Goal: Information Seeking & Learning: Learn about a topic

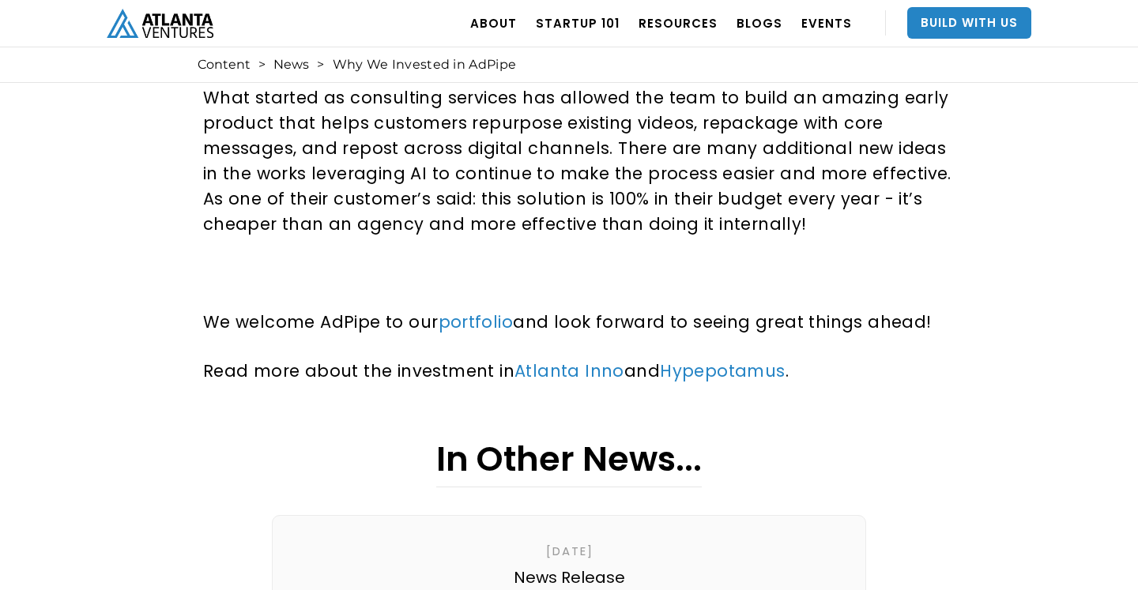
scroll to position [898, 0]
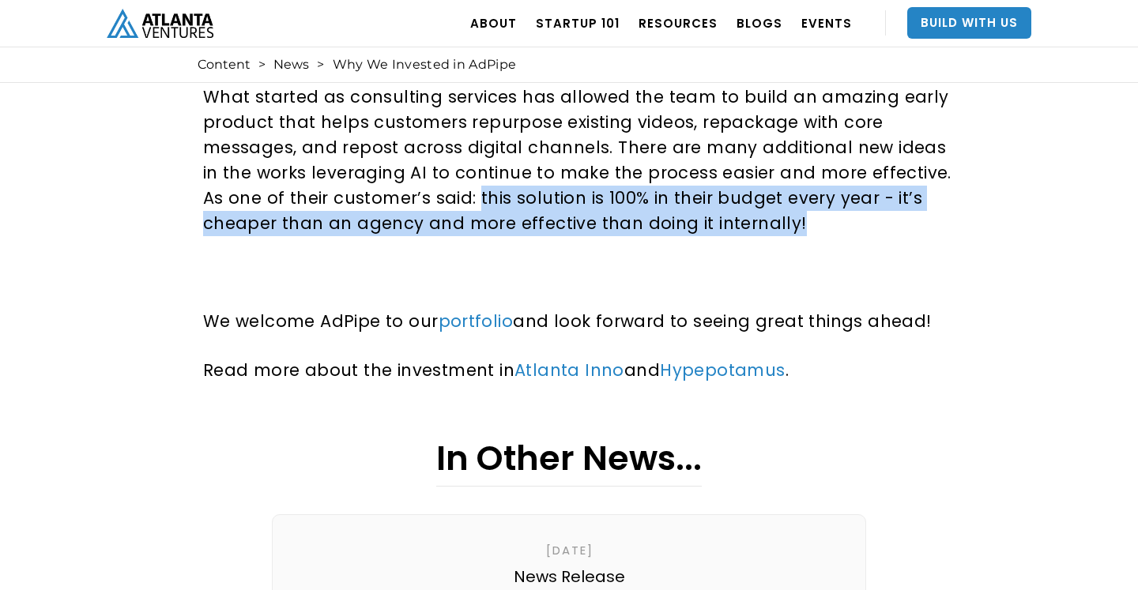
drag, startPoint x: 450, startPoint y: 175, endPoint x: 820, endPoint y: 194, distance: 370.4
click at [820, 194] on p "What started as consulting services has allowed the team to build an amazing ea…" at bounding box center [582, 161] width 758 height 152
copy p "this solution is 100% in their budget every year - it’s cheaper than an agency …"
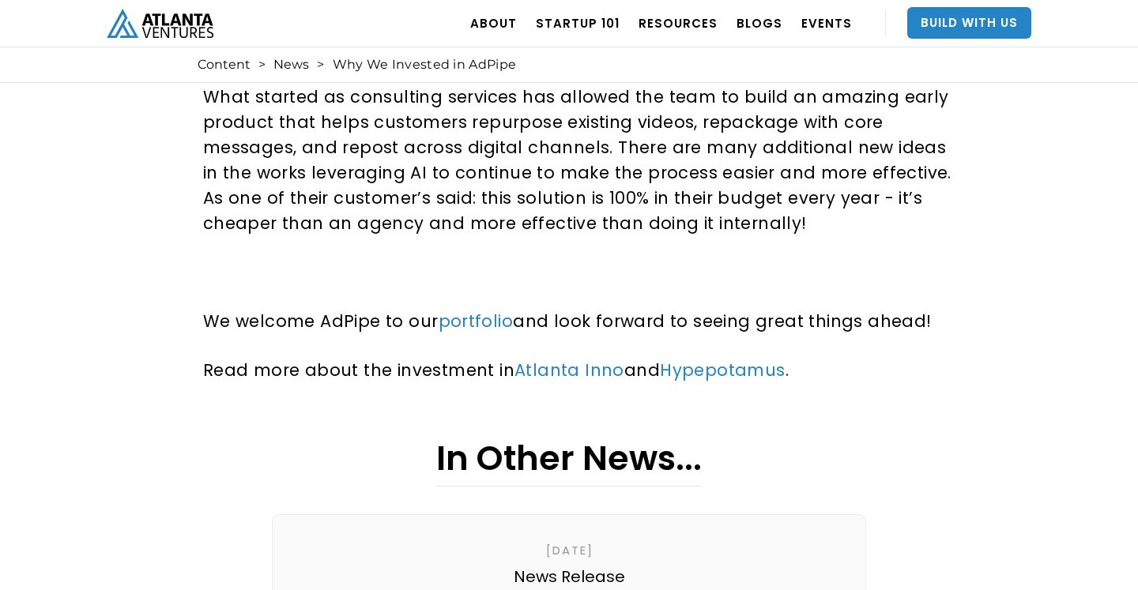
click at [884, 202] on p "What started as consulting services has allowed the team to build an amazing ea…" at bounding box center [582, 161] width 758 height 152
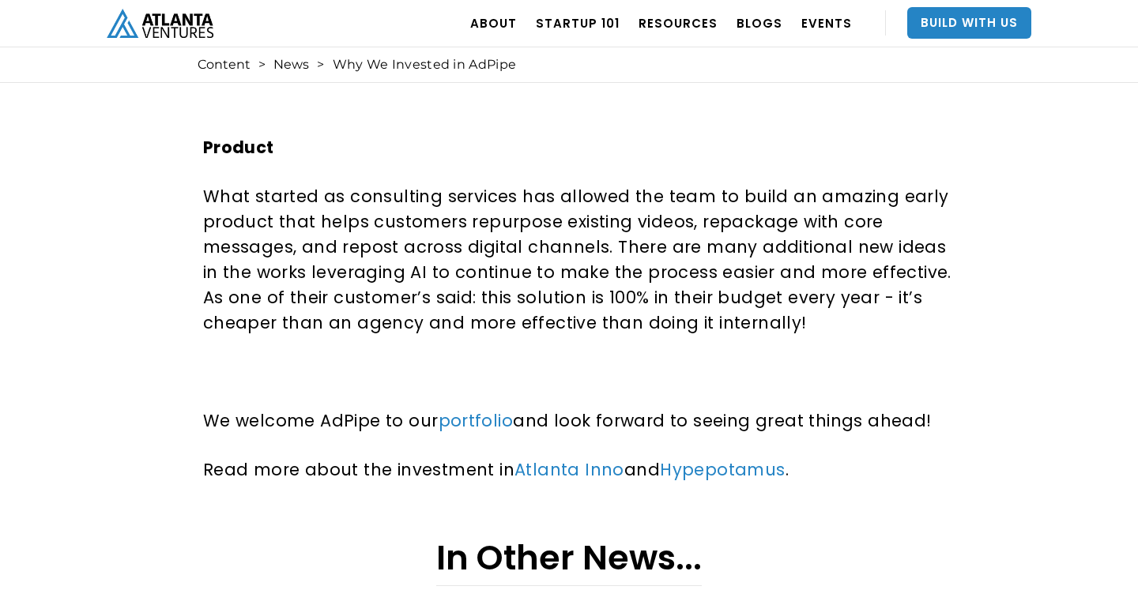
scroll to position [0, 0]
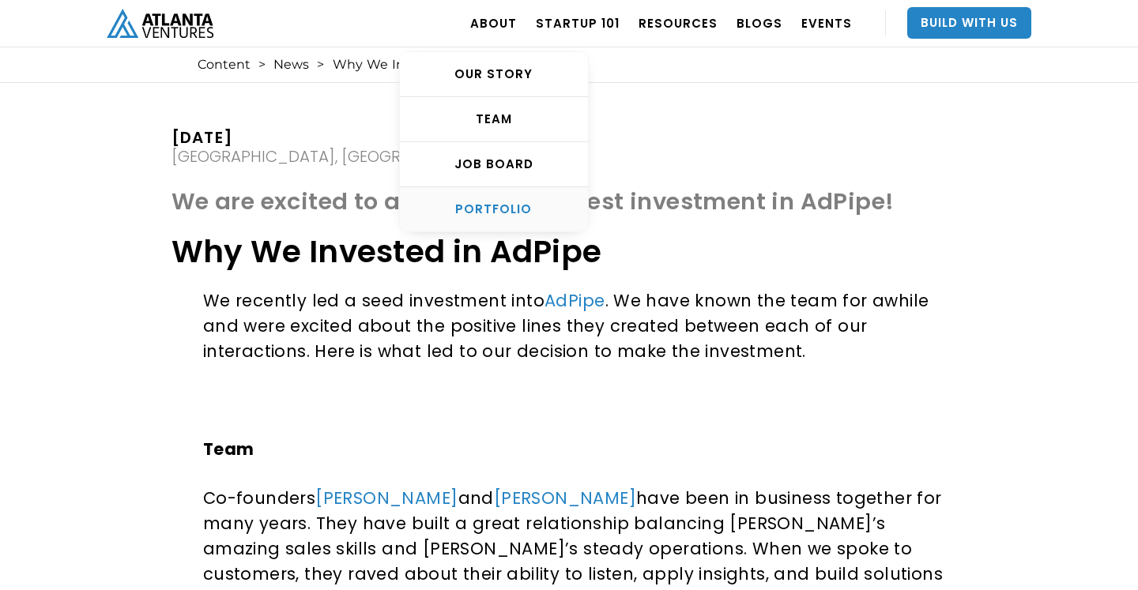
click at [507, 214] on div "PORTFOLIO" at bounding box center [494, 210] width 188 height 16
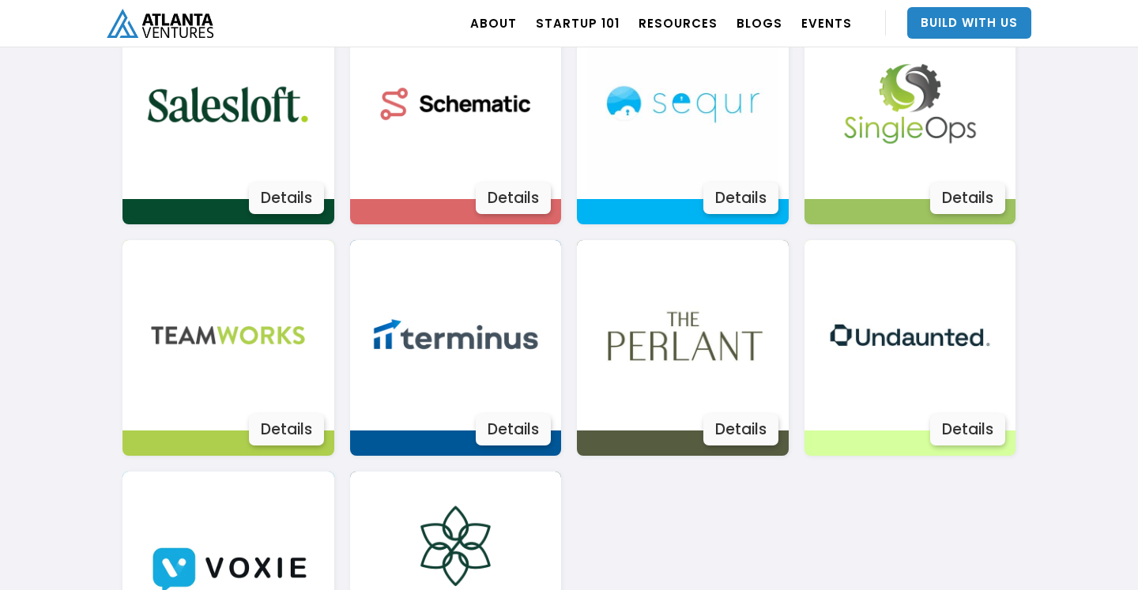
scroll to position [2801, 0]
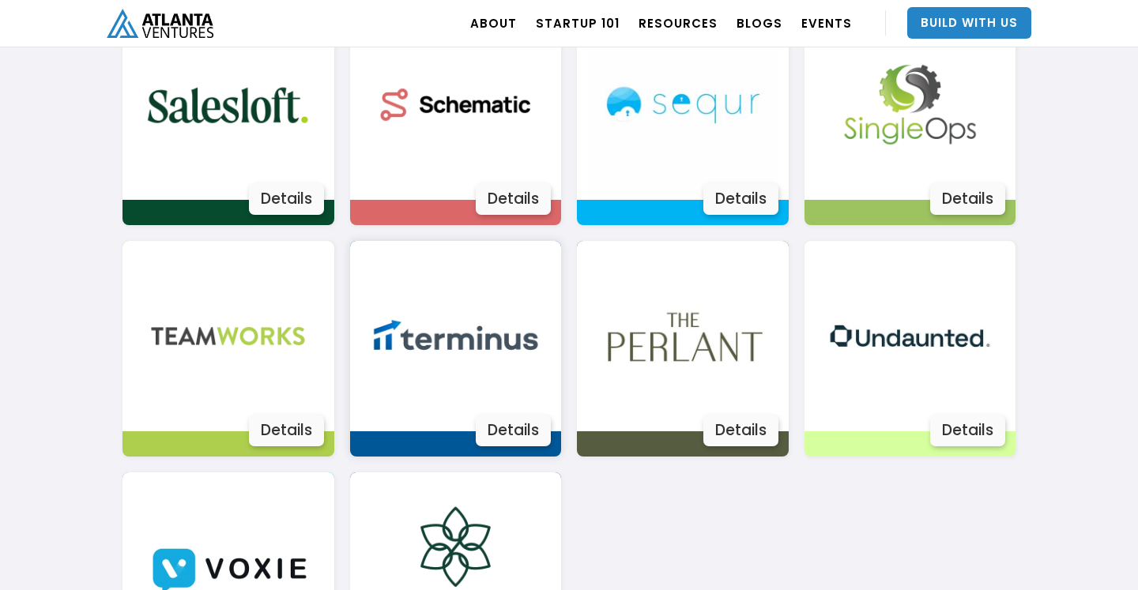
click at [484, 326] on img at bounding box center [455, 336] width 190 height 190
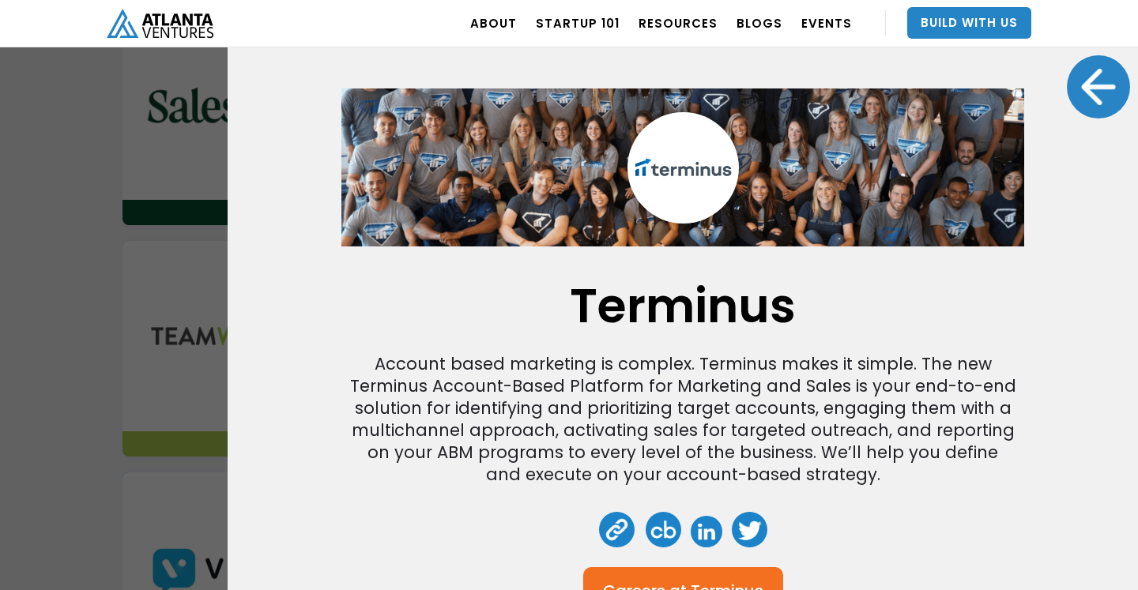
click at [134, 361] on div "Terminus Account based marketing is complex. Terminus makes it simple. The new …" at bounding box center [569, 295] width 1138 height 590
click at [96, 315] on div "Terminus Account based marketing is complex. Terminus makes it simple. The new …" at bounding box center [569, 295] width 1138 height 590
click at [1106, 96] on div at bounding box center [1098, 86] width 63 height 63
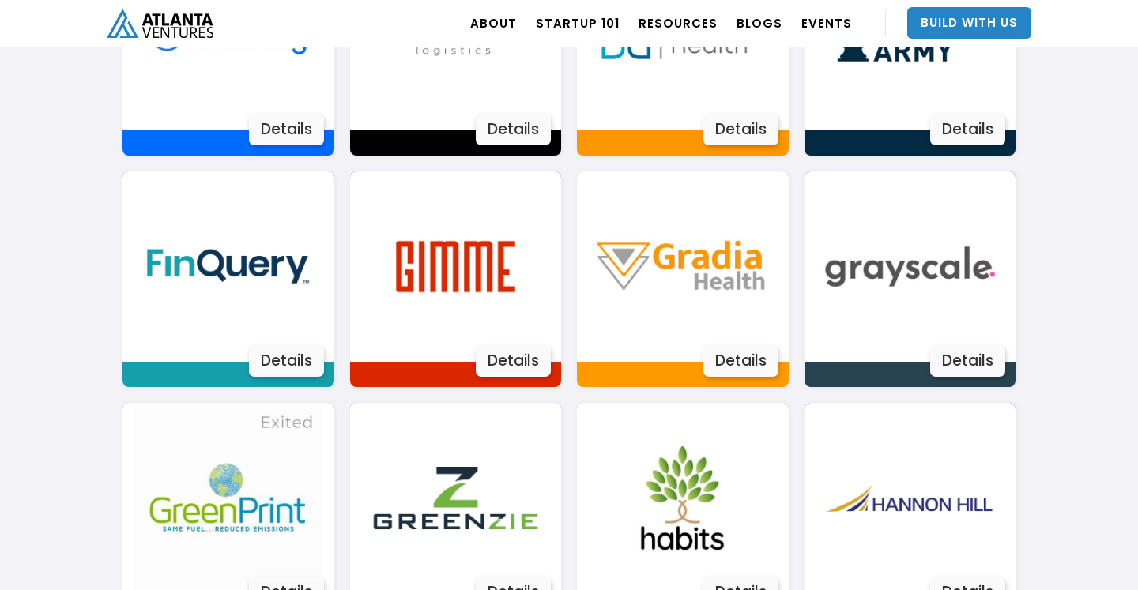
scroll to position [1483, 0]
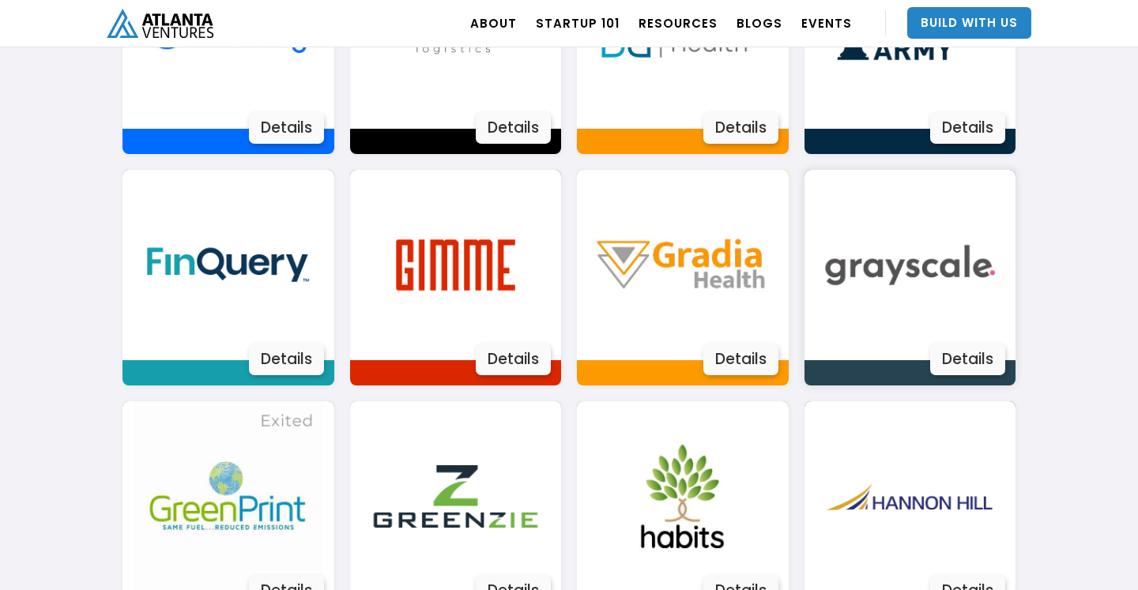
click at [945, 302] on img at bounding box center [910, 265] width 190 height 190
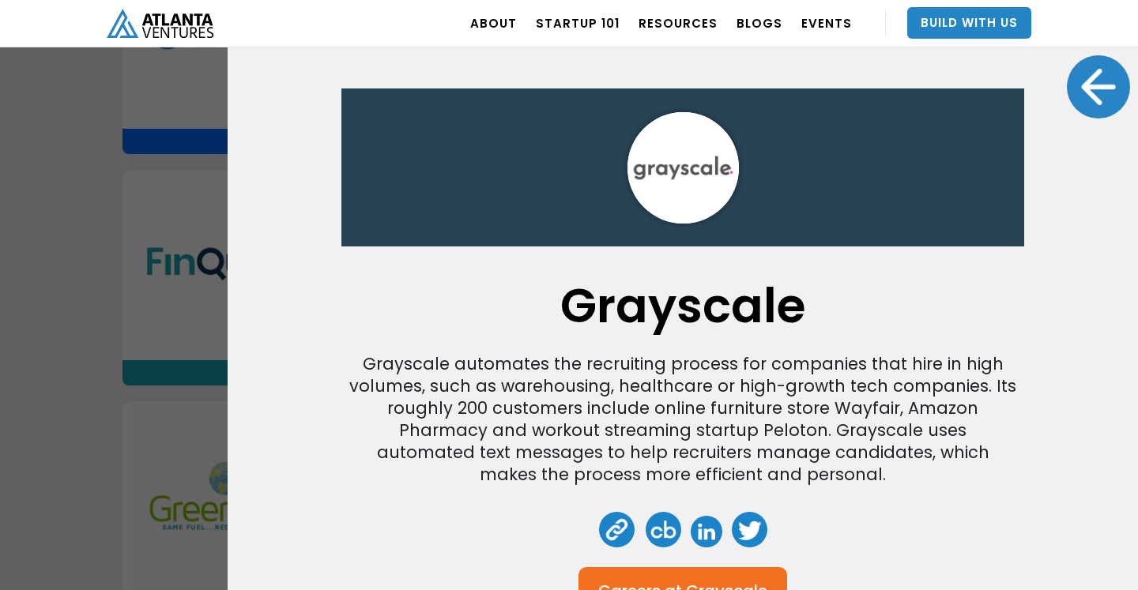
click at [1106, 92] on div at bounding box center [1098, 86] width 63 height 63
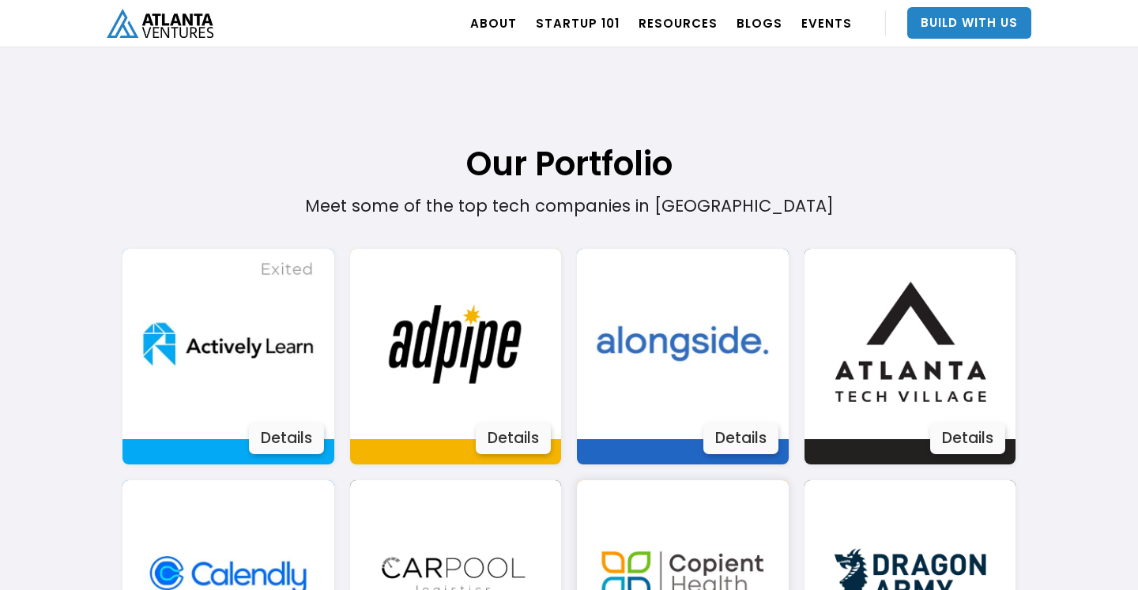
scroll to position [929, 0]
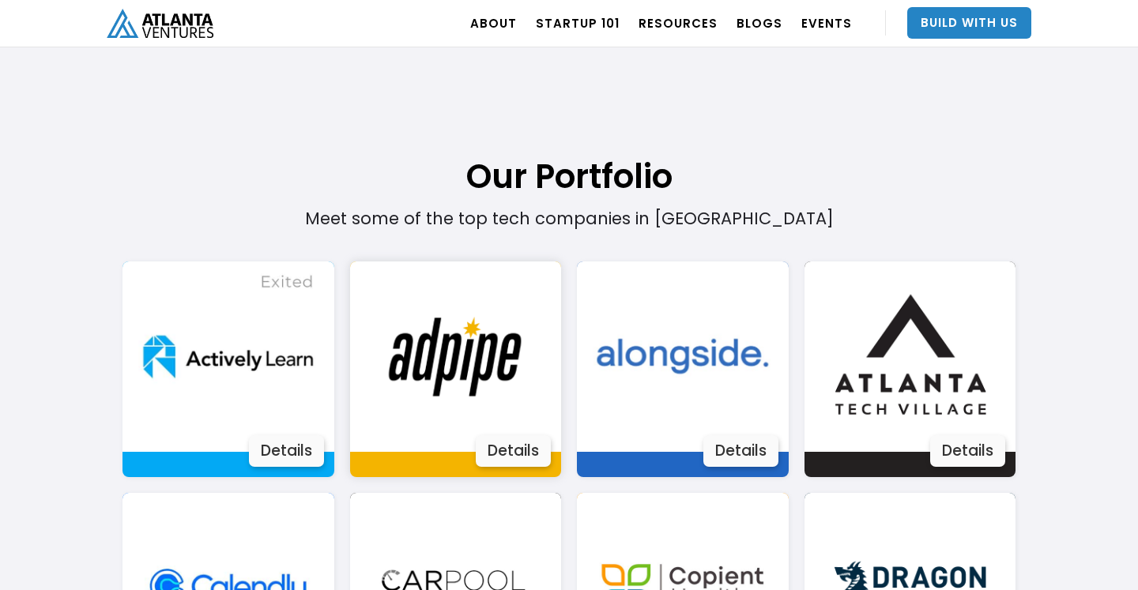
click at [417, 363] on img at bounding box center [455, 357] width 190 height 190
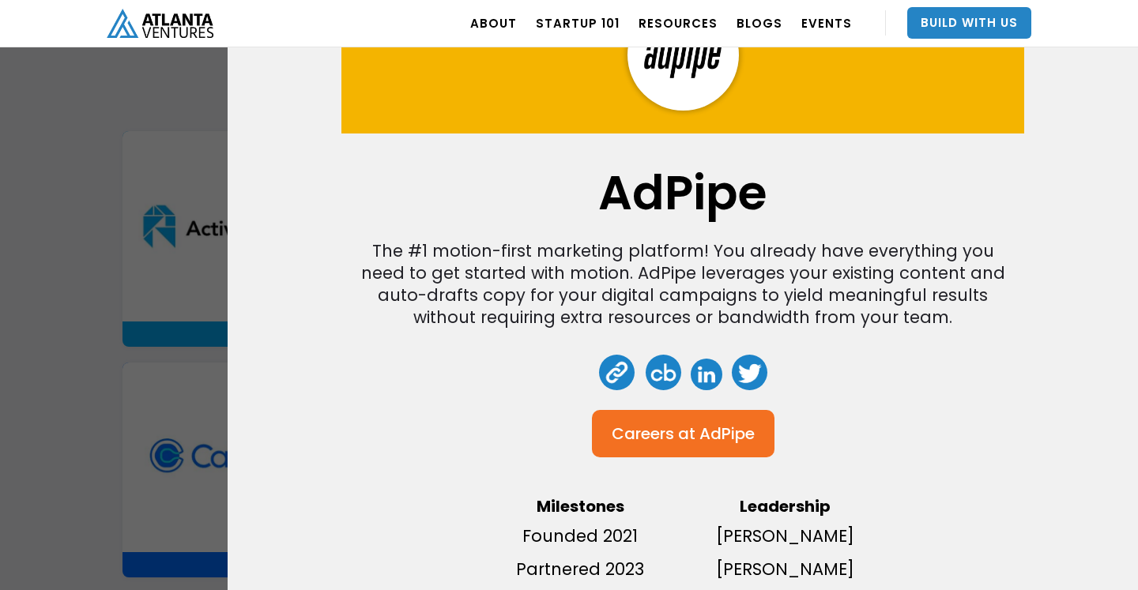
scroll to position [1059, 0]
click at [113, 183] on div "AdPipe The #1 motion-first marketing platform! You already have everything you …" at bounding box center [569, 295] width 1138 height 590
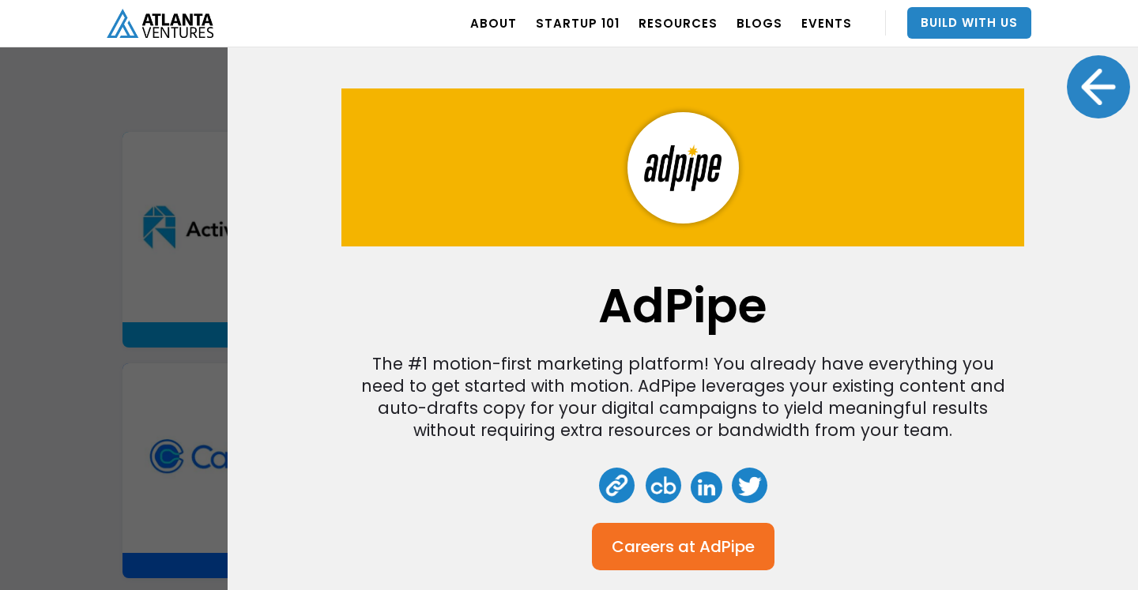
click at [1092, 83] on div at bounding box center [1098, 86] width 63 height 63
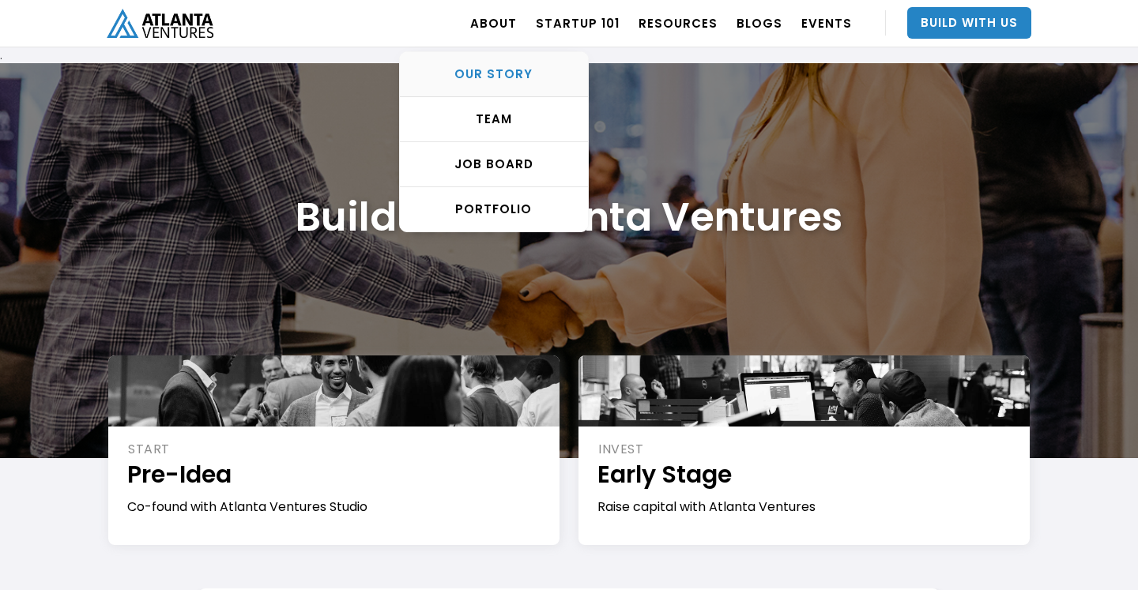
click at [514, 76] on div "OUR STORY" at bounding box center [494, 74] width 188 height 16
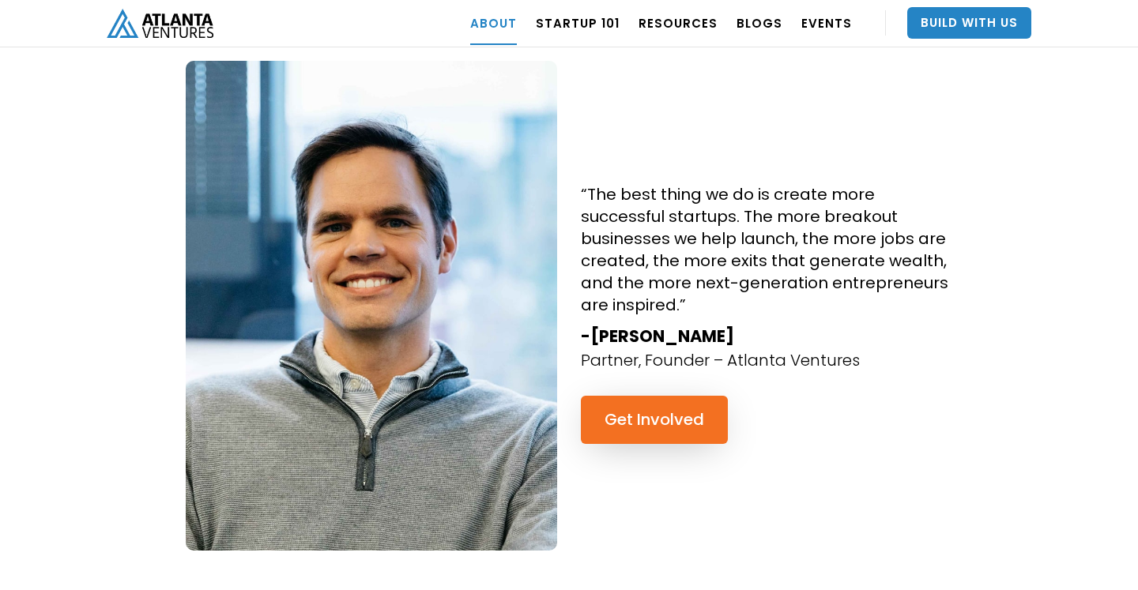
scroll to position [1487, 0]
